Goal: Task Accomplishment & Management: Manage account settings

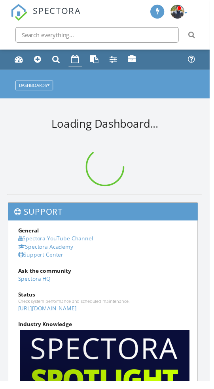
click at [83, 57] on link "Calendar" at bounding box center [77, 60] width 14 height 15
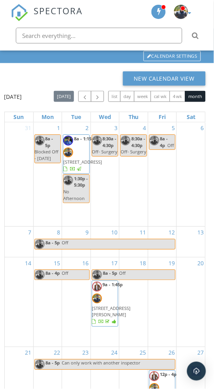
scroll to position [146, 0]
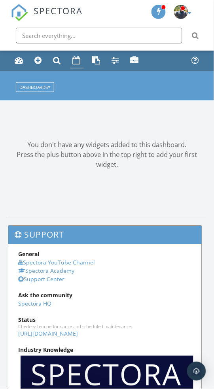
click at [75, 56] on link "Calendar" at bounding box center [77, 60] width 14 height 15
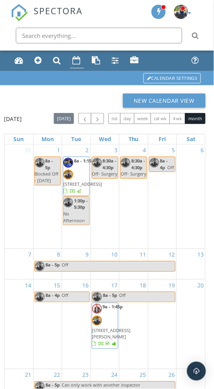
scroll to position [146, 0]
